Goal: Find specific page/section: Find specific page/section

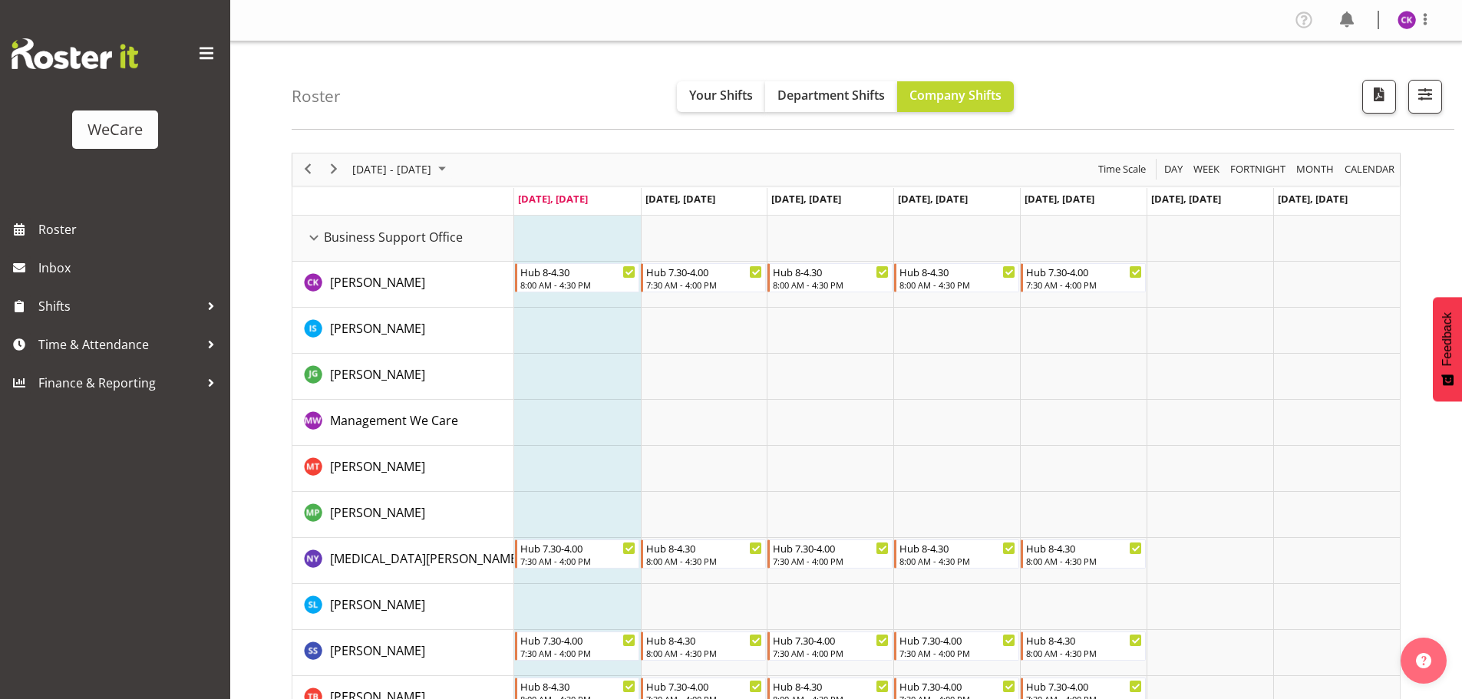
select select "location"
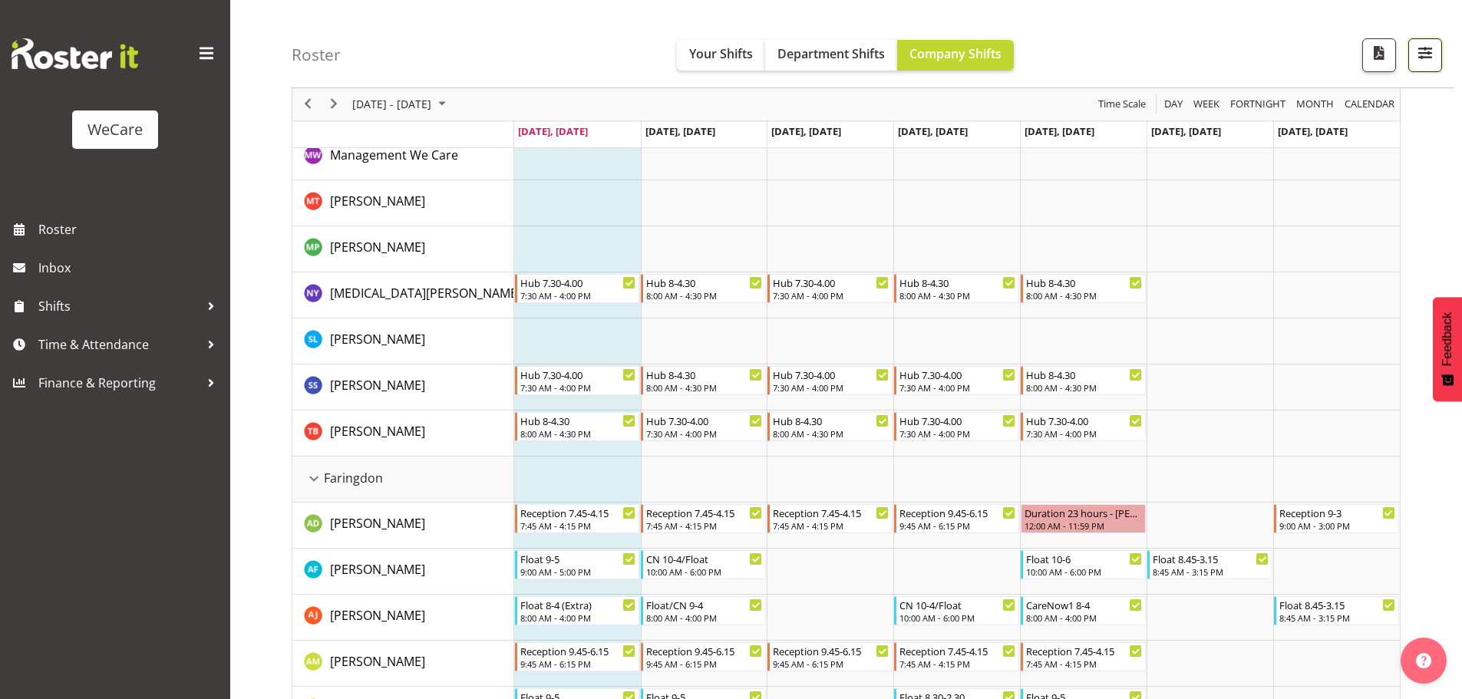
click at [1418, 57] on span "button" at bounding box center [1425, 53] width 20 height 20
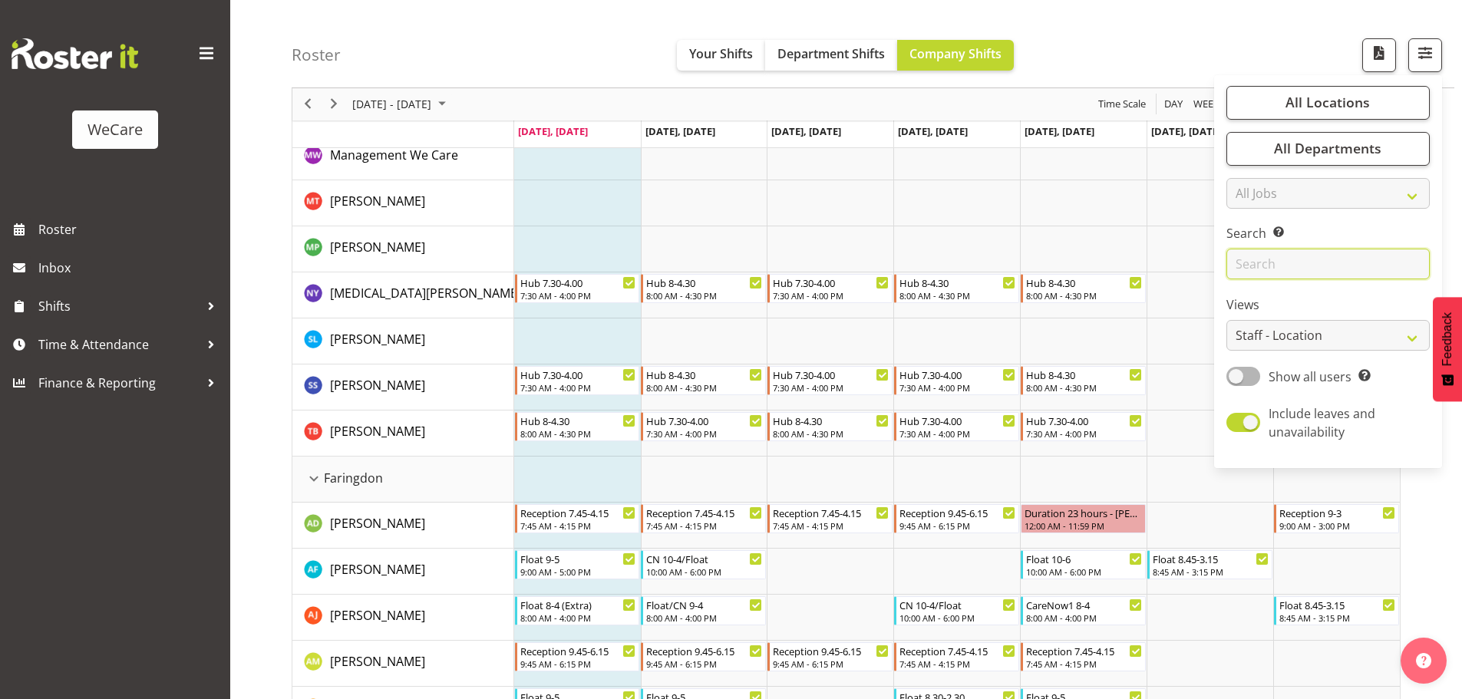
click at [1283, 266] on input "text" at bounding box center [1327, 264] width 203 height 31
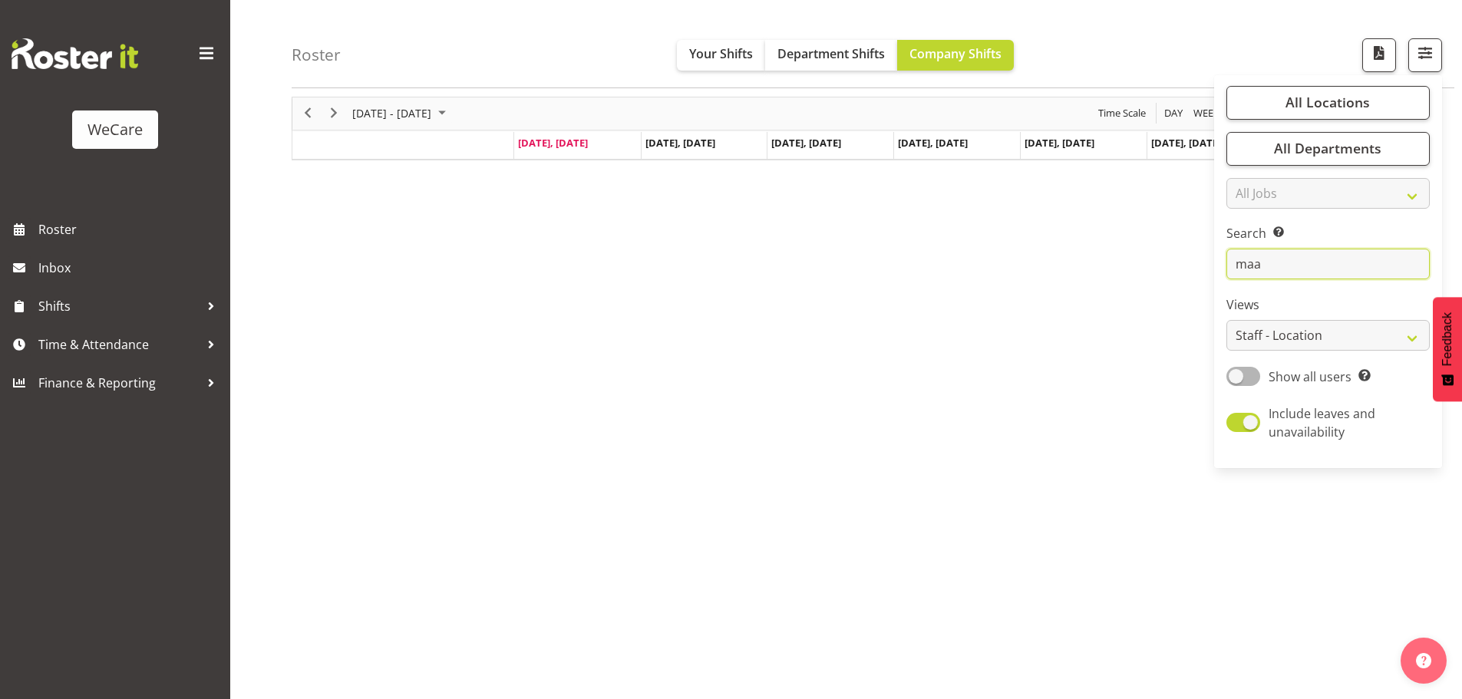
scroll to position [0, 0]
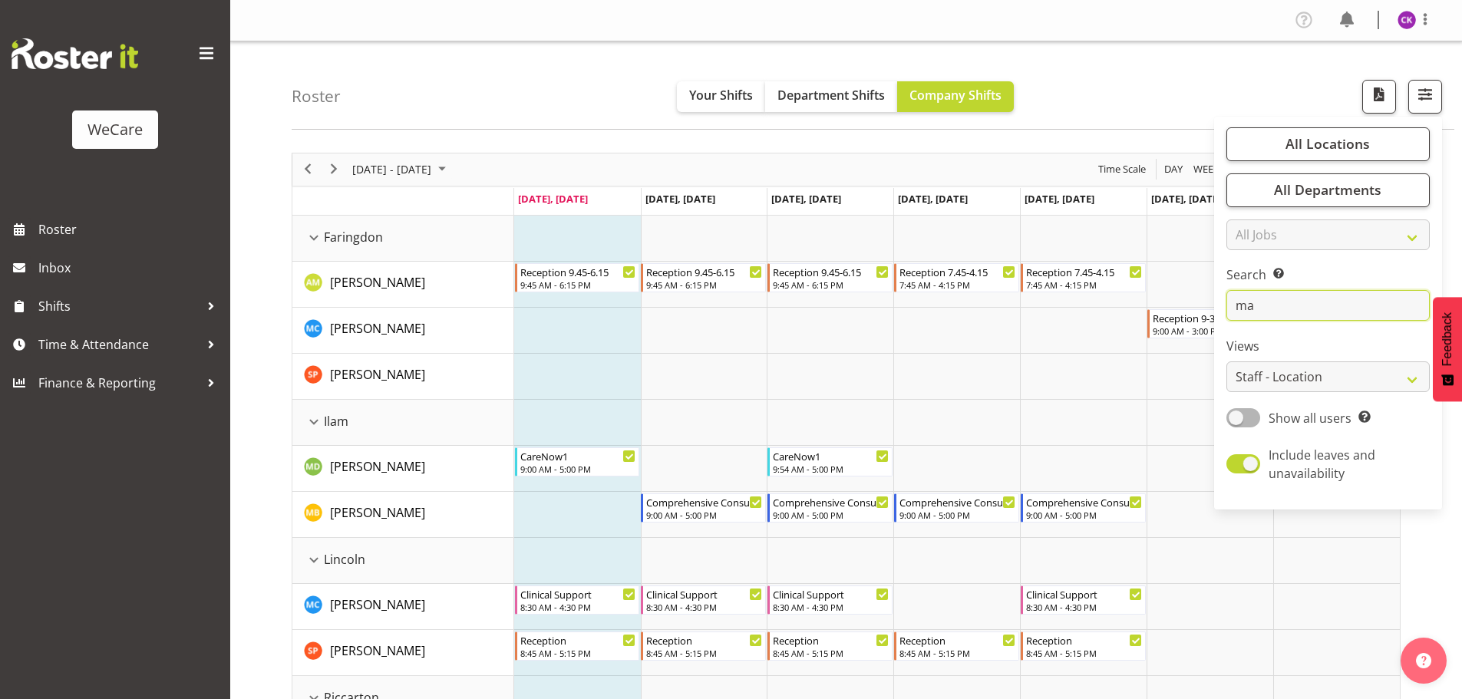
type input "m"
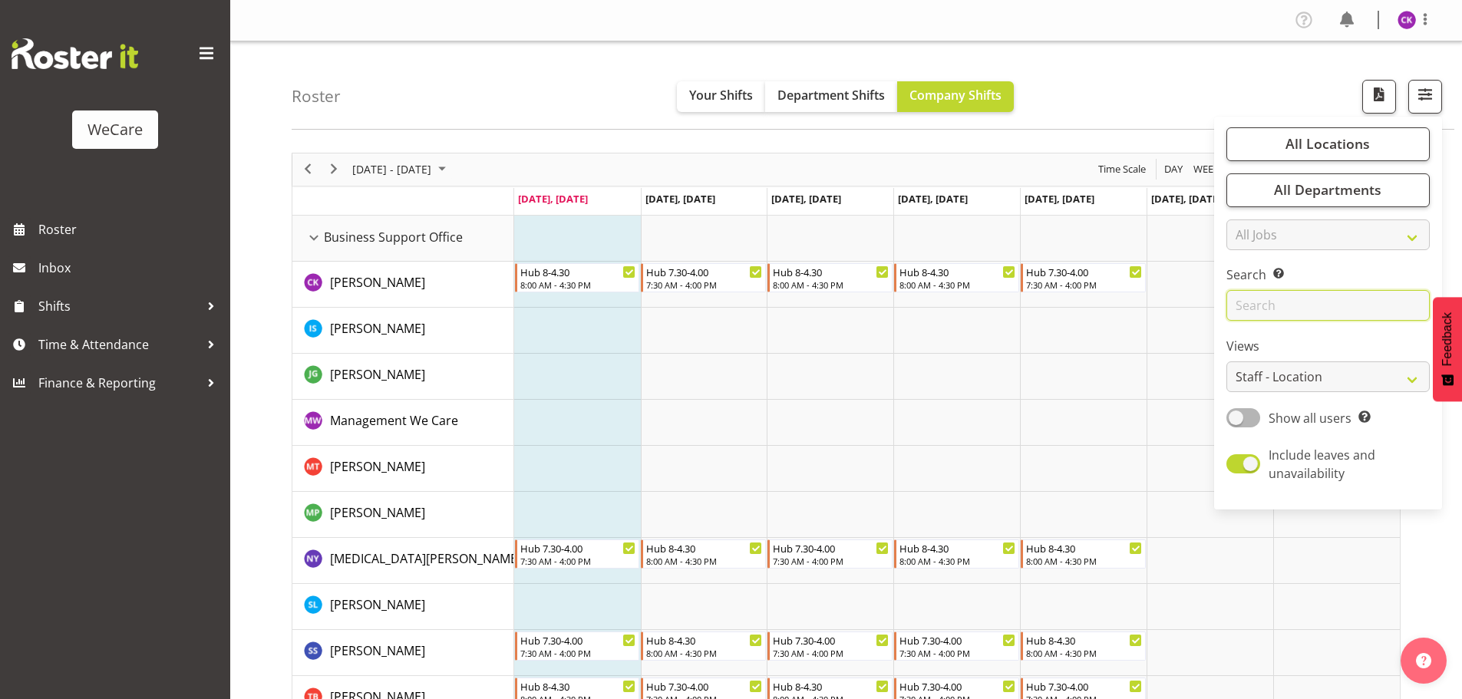
click at [1296, 308] on input "text" at bounding box center [1327, 305] width 203 height 31
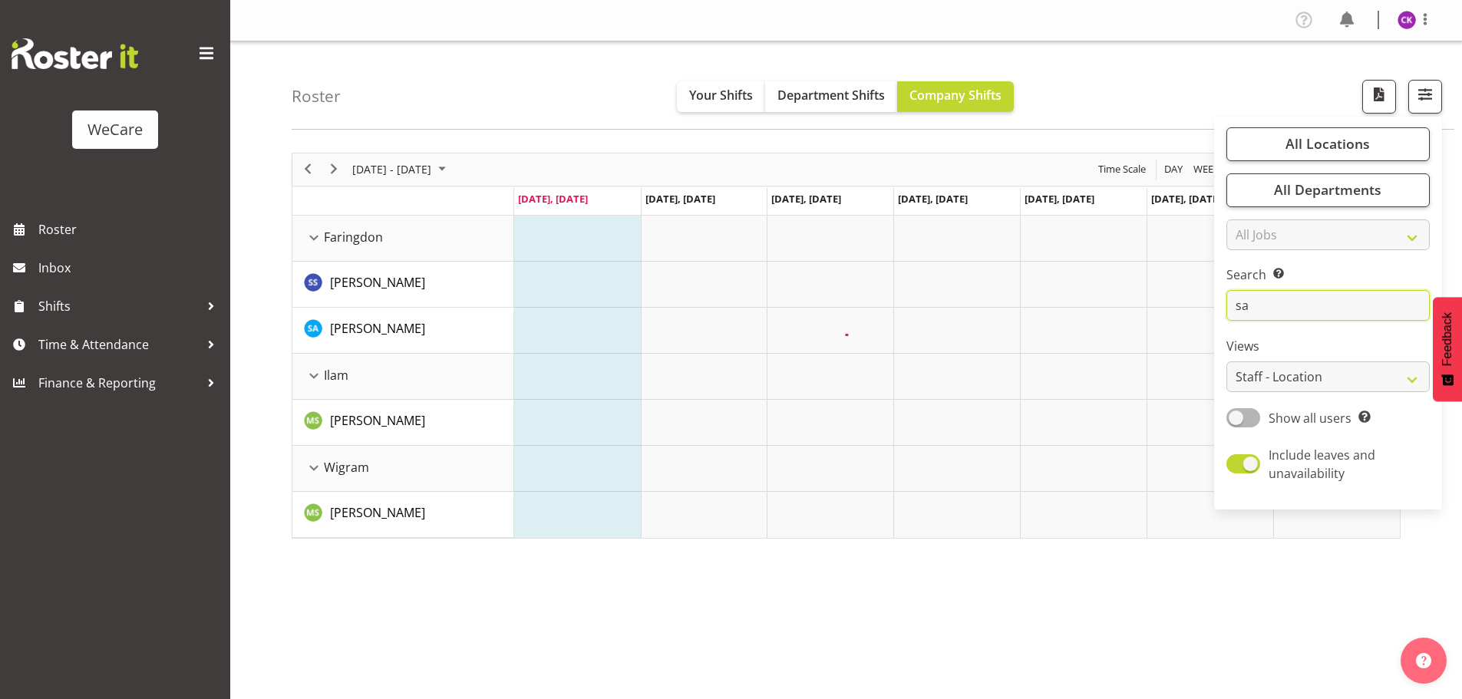
type input "s"
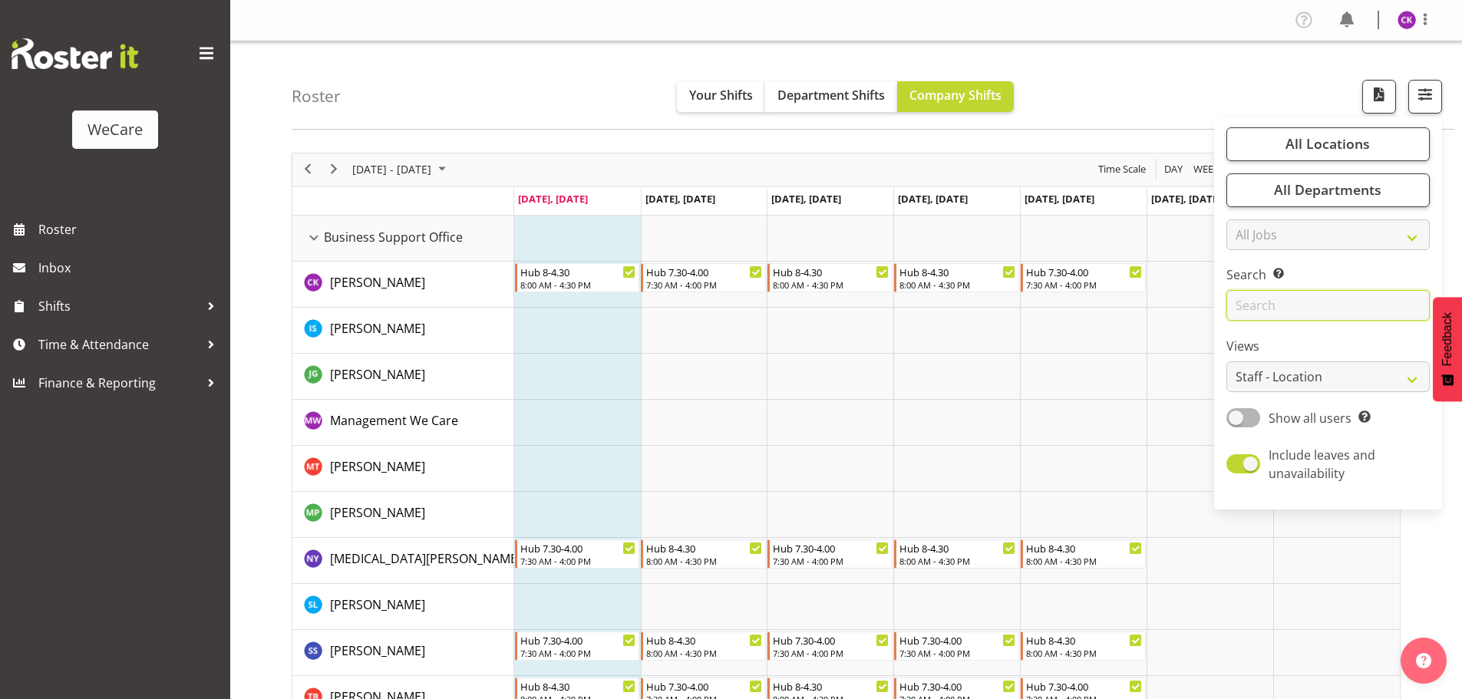
click at [1292, 297] on input "text" at bounding box center [1327, 305] width 203 height 31
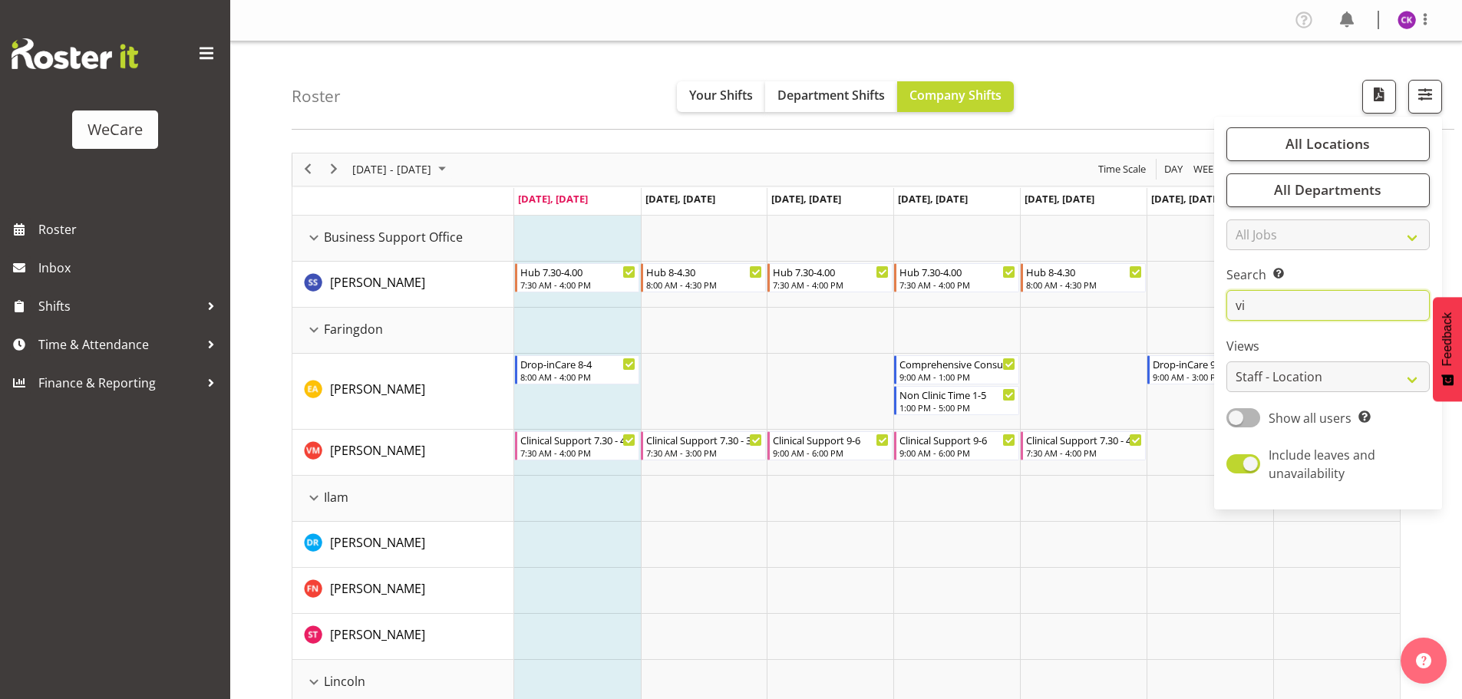
type input "v"
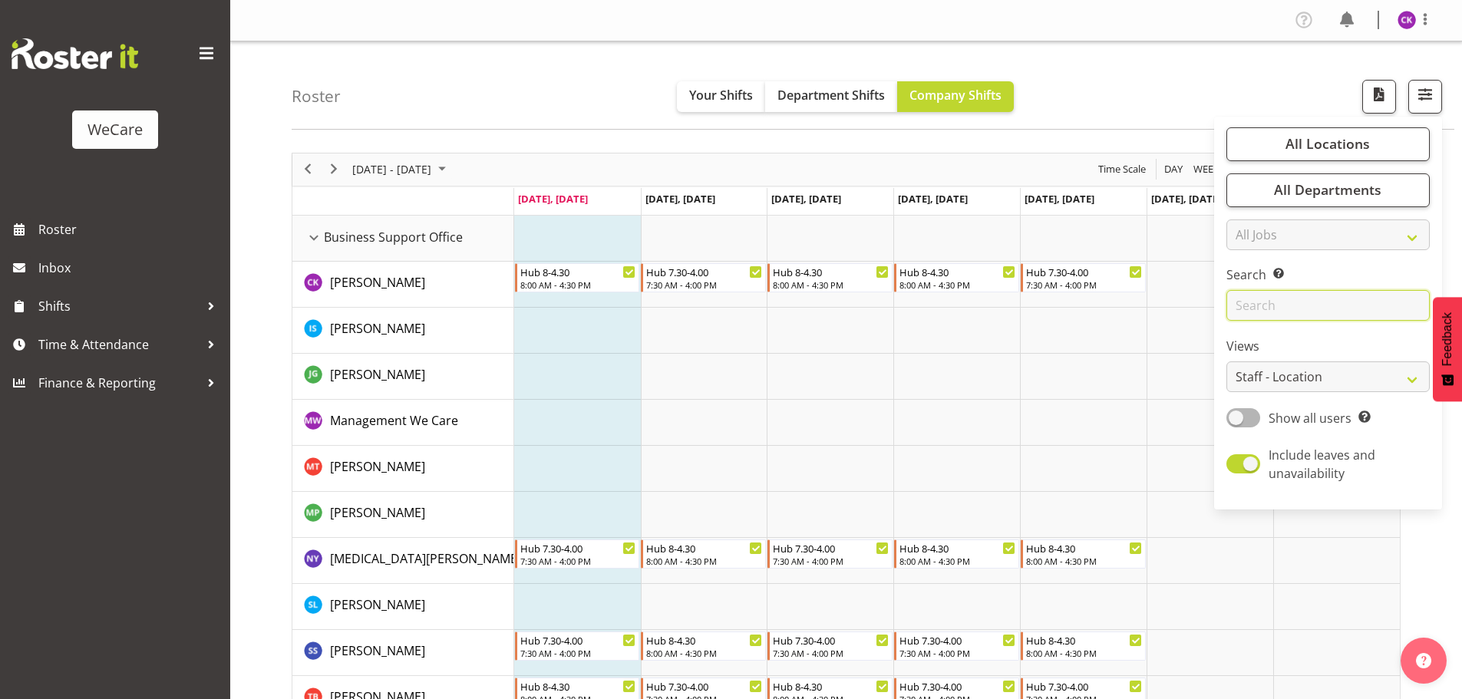
click at [1297, 308] on input "text" at bounding box center [1327, 305] width 203 height 31
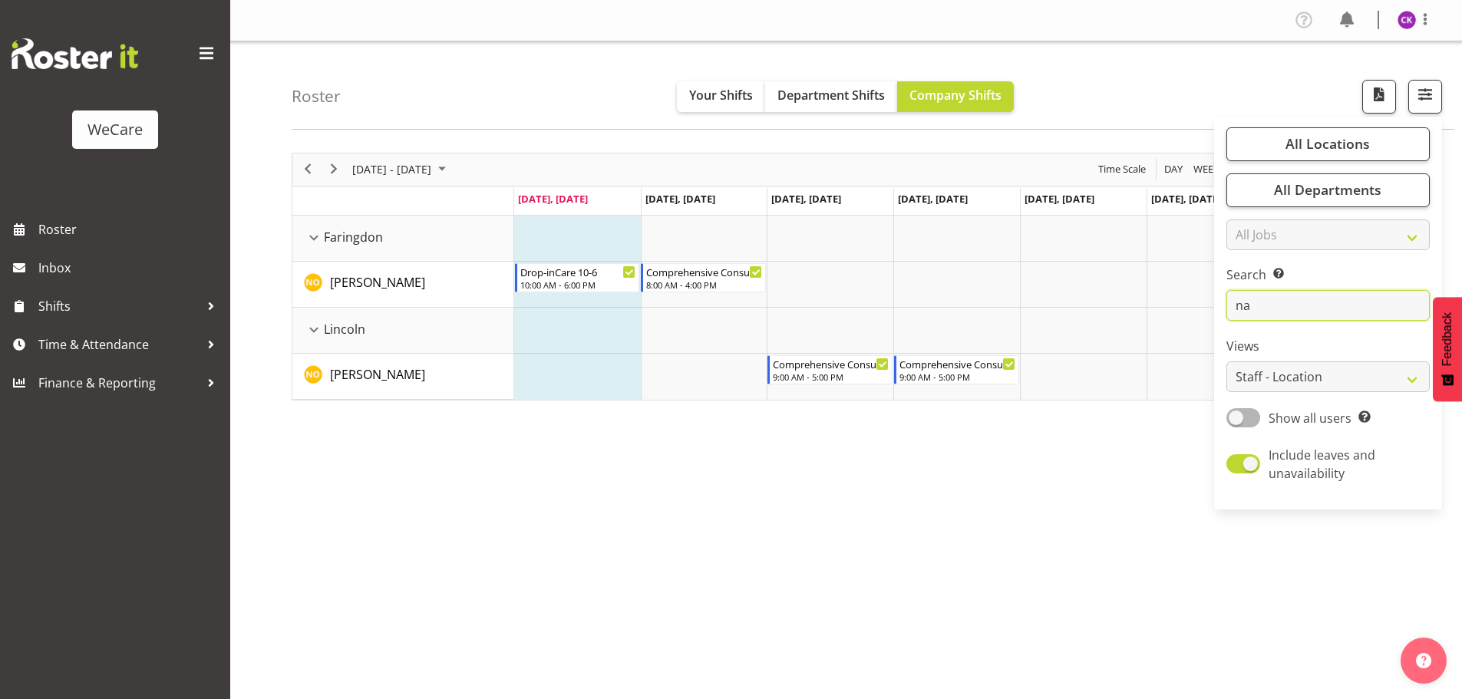
type input "n"
